Goal: Task Accomplishment & Management: Use online tool/utility

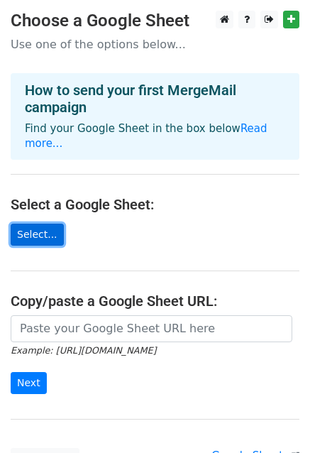
click at [41, 223] on link "Select..." at bounding box center [37, 234] width 53 height 22
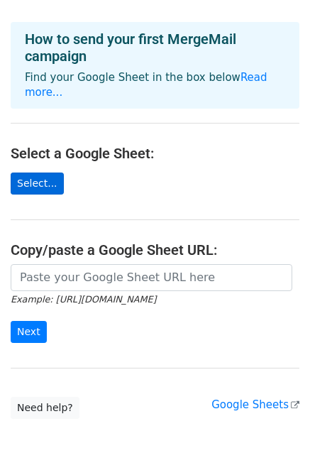
scroll to position [57, 0]
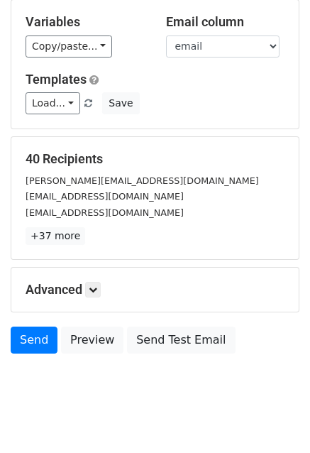
scroll to position [153, 0]
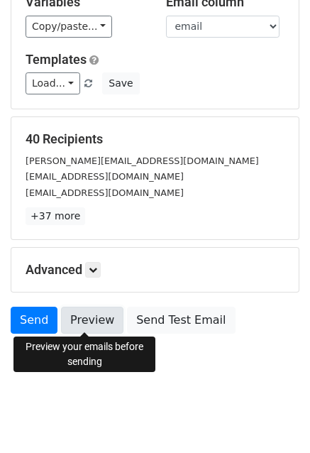
click at [87, 323] on link "Preview" at bounding box center [92, 319] width 62 height 27
click at [77, 310] on link "Preview" at bounding box center [92, 319] width 62 height 27
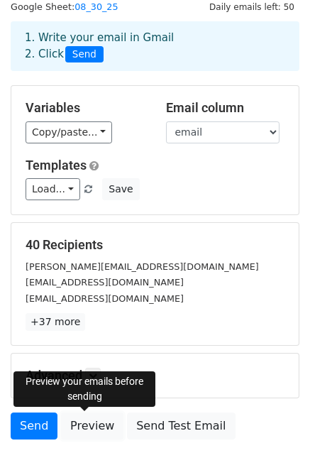
scroll to position [0, 0]
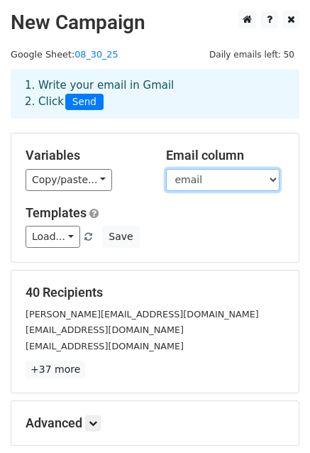
click at [202, 181] on select "Name email Number" at bounding box center [222, 180] width 113 height 22
click at [128, 181] on div "Copy/paste... {{Name}} {{email}} {{Number}}" at bounding box center [85, 180] width 119 height 22
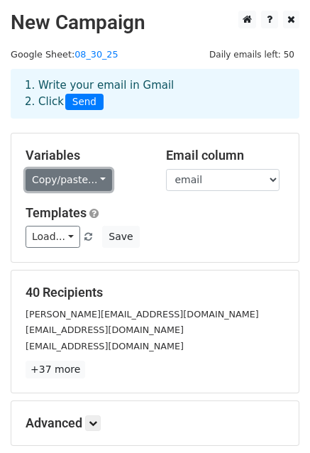
click at [89, 184] on link "Copy/paste..." at bounding box center [69, 180] width 87 height 22
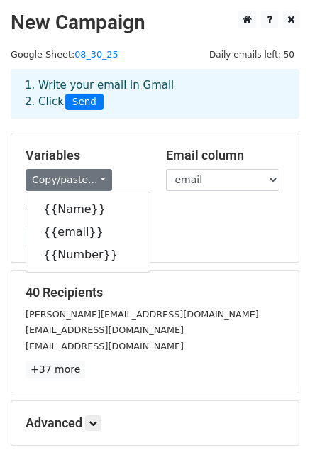
click at [148, 182] on div "Variables Copy/paste... {{Name}} {{email}} {{Number}}" at bounding box center [85, 169] width 140 height 43
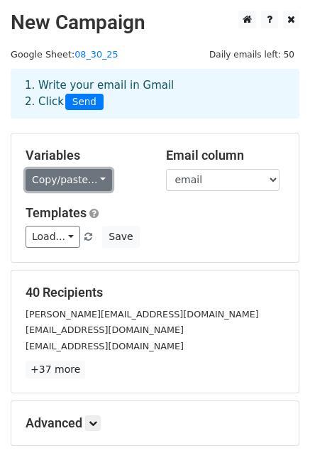
click at [98, 177] on link "Copy/paste..." at bounding box center [69, 180] width 87 height 22
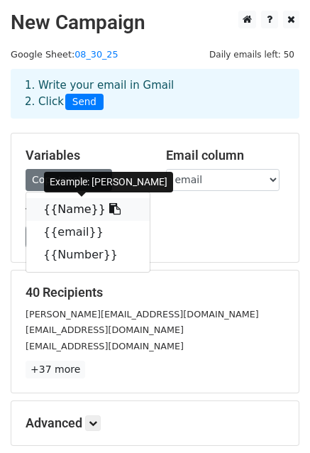
click at [109, 210] on icon at bounding box center [114, 208] width 11 height 11
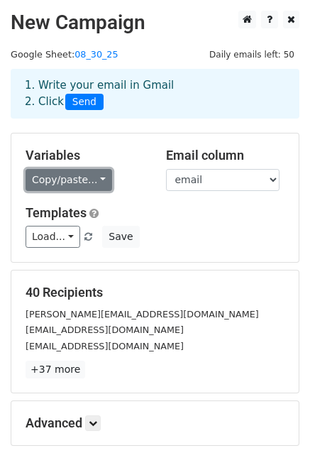
click at [87, 181] on link "Copy/paste..." at bounding box center [69, 180] width 87 height 22
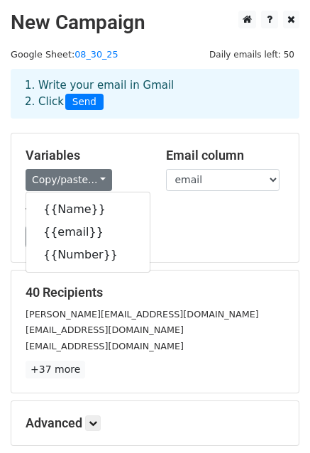
click at [190, 238] on div "Load... No templates saved Save" at bounding box center [155, 237] width 280 height 22
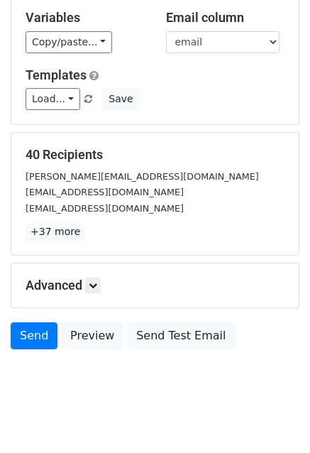
scroll to position [153, 0]
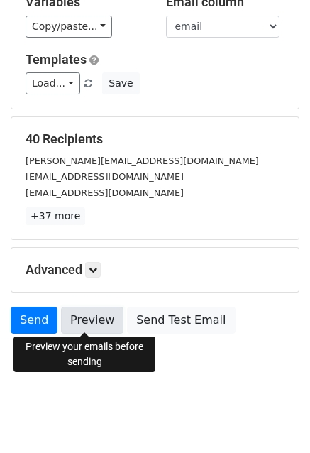
click at [94, 316] on link "Preview" at bounding box center [92, 319] width 62 height 27
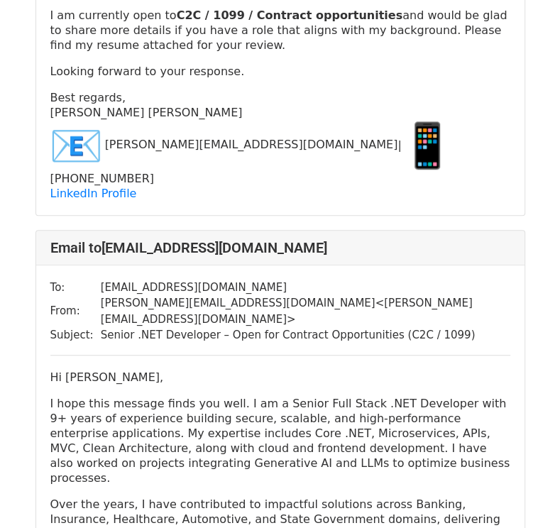
scroll to position [417, 0]
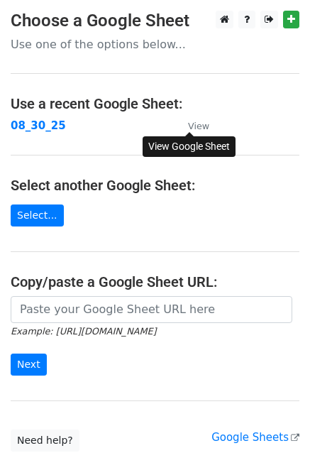
click at [187, 119] on link "View" at bounding box center [191, 125] width 35 height 13
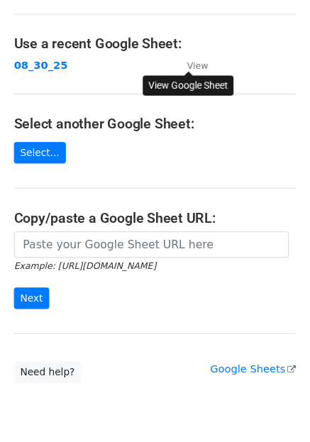
scroll to position [60, 0]
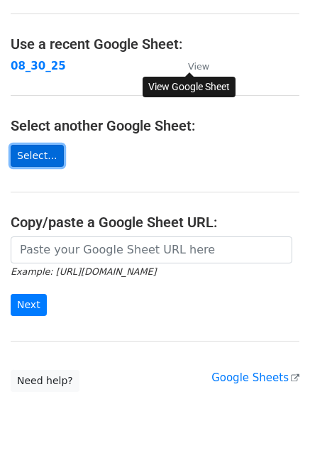
click at [45, 152] on link "Select..." at bounding box center [37, 156] width 53 height 22
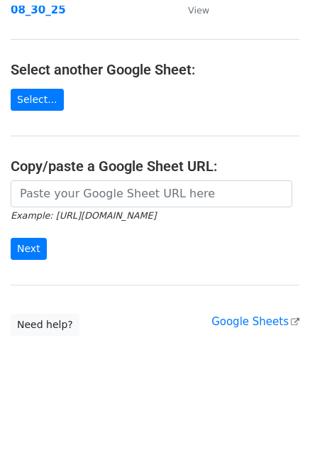
scroll to position [110, 0]
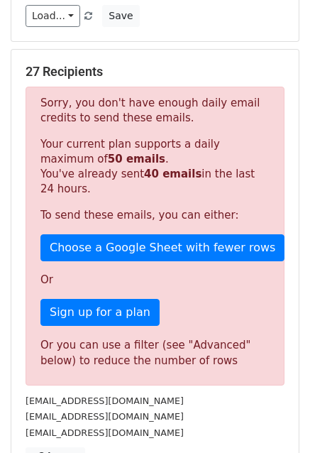
scroll to position [221, 0]
